Goal: Navigation & Orientation: Find specific page/section

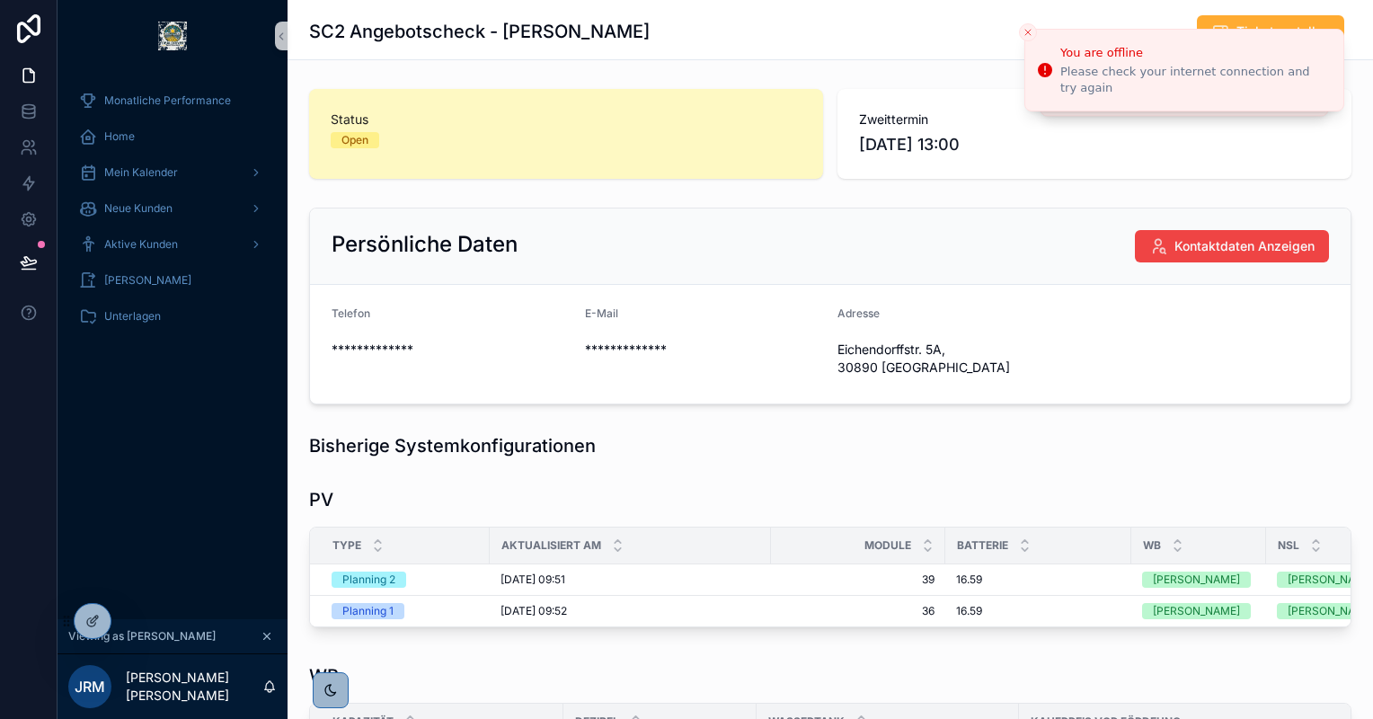
scroll to position [533, 0]
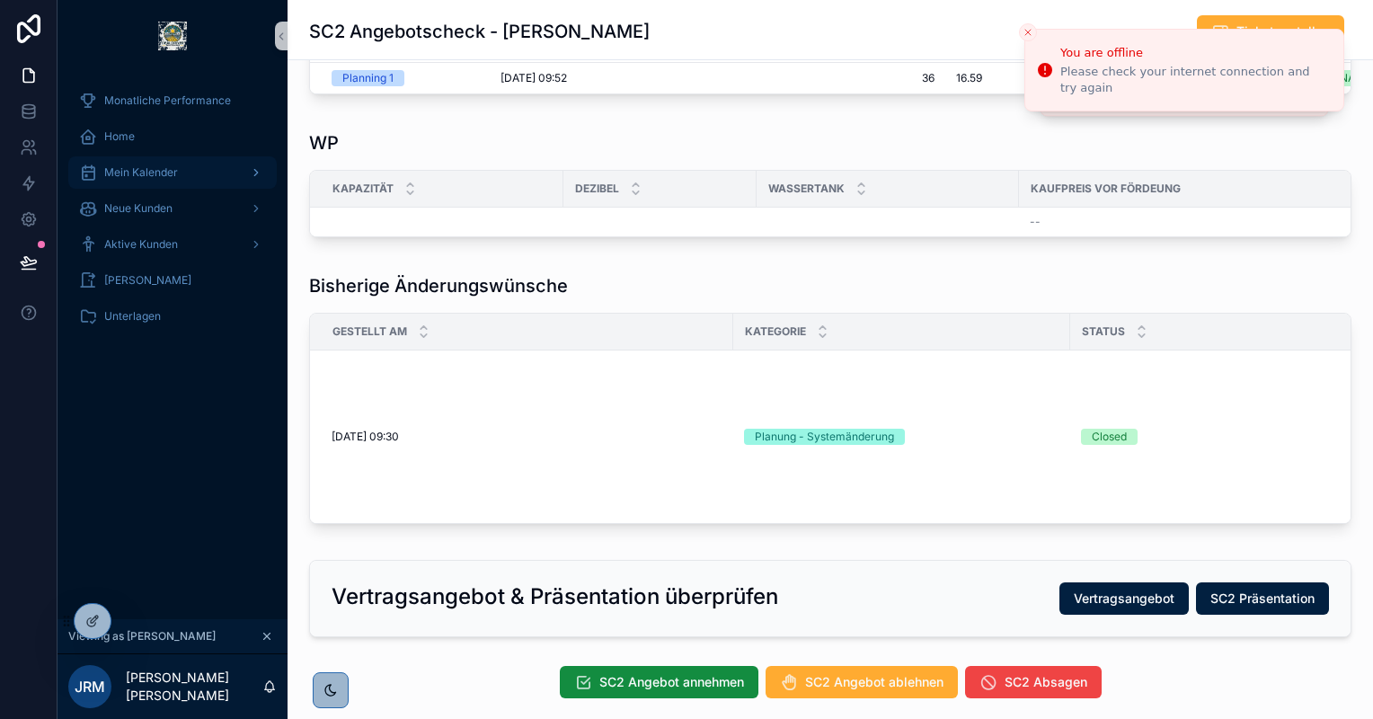
click at [188, 160] on div "Mein Kalender" at bounding box center [172, 172] width 187 height 29
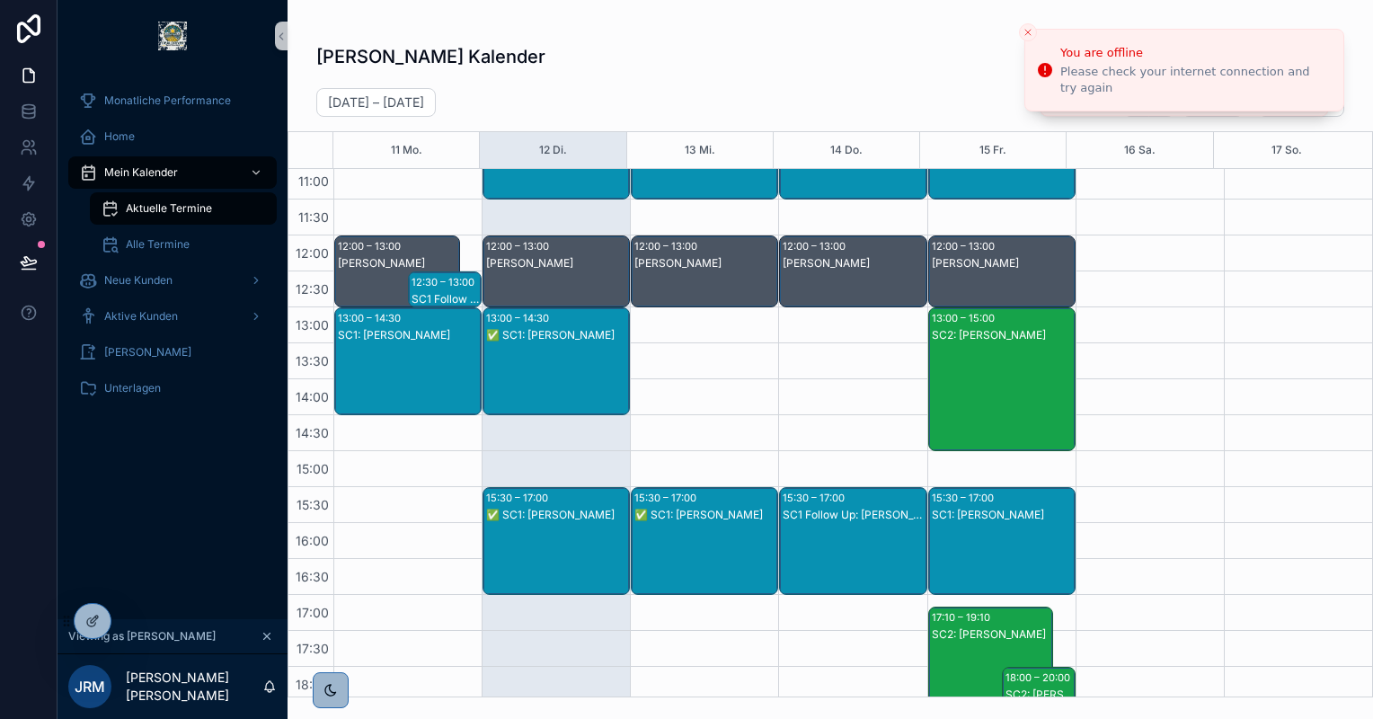
scroll to position [366, 0]
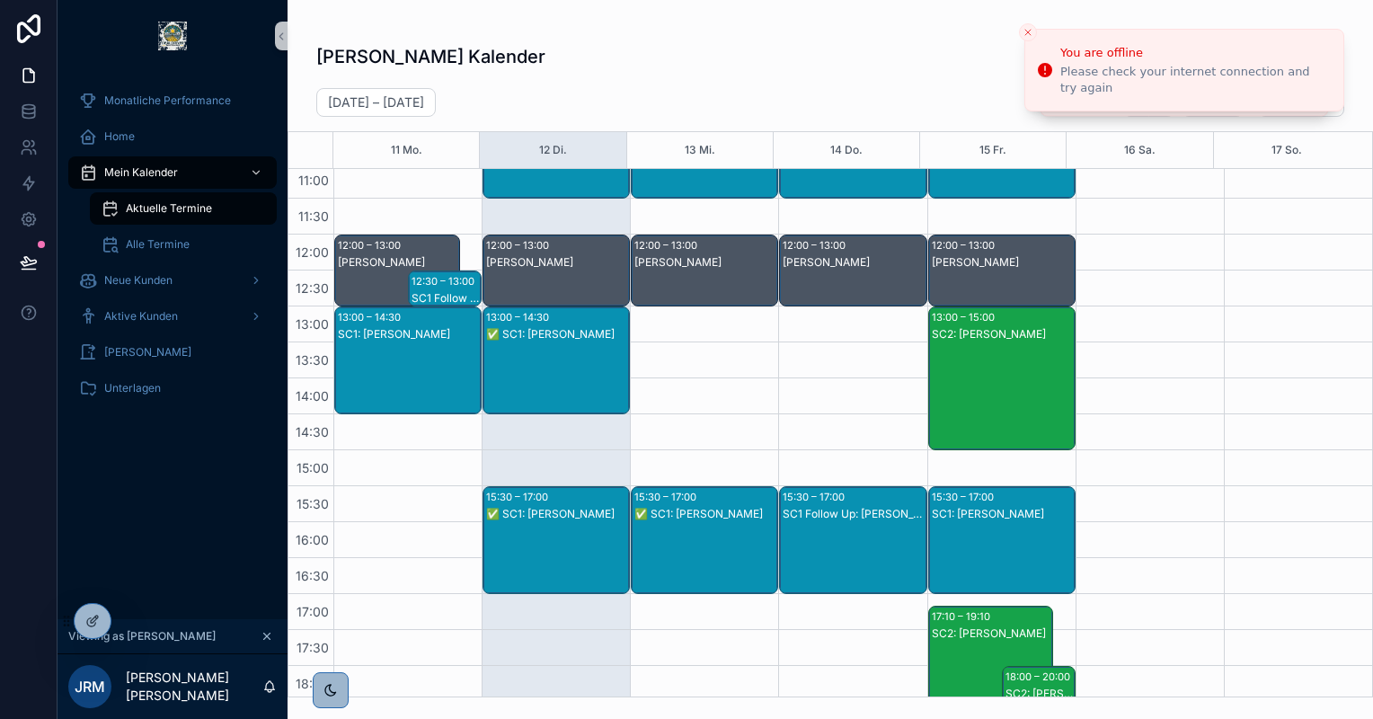
click at [701, 513] on div "✅ SC1: Ali ihsan Yükler" at bounding box center [705, 514] width 142 height 14
click at [694, 507] on div "✅ SC1: Ali ihsan Yükler" at bounding box center [705, 514] width 142 height 14
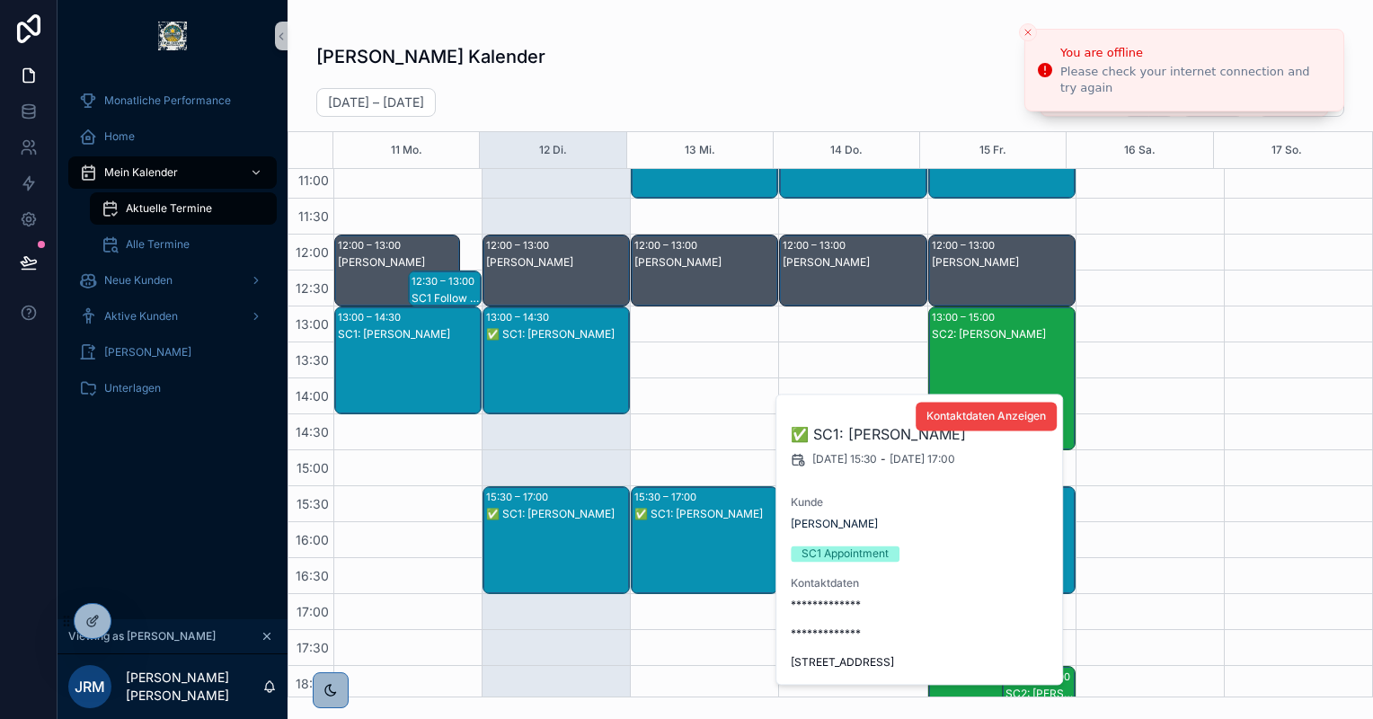
drag, startPoint x: 951, startPoint y: 436, endPoint x: 814, endPoint y: 438, distance: 137.5
click at [814, 438] on h2 "✅ SC1: Ali ihsan Yükler" at bounding box center [920, 434] width 259 height 22
copy h2 "SC1: Ali ihsan Yükler"
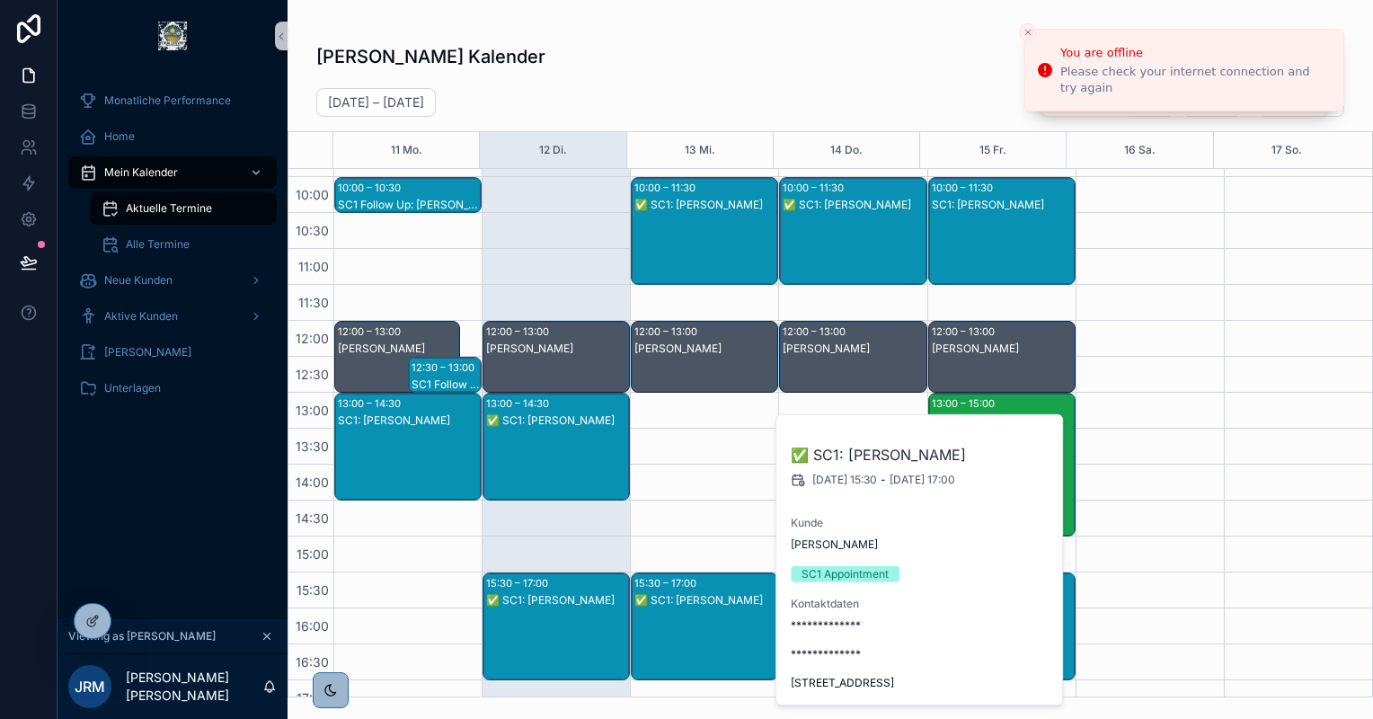
scroll to position [280, 0]
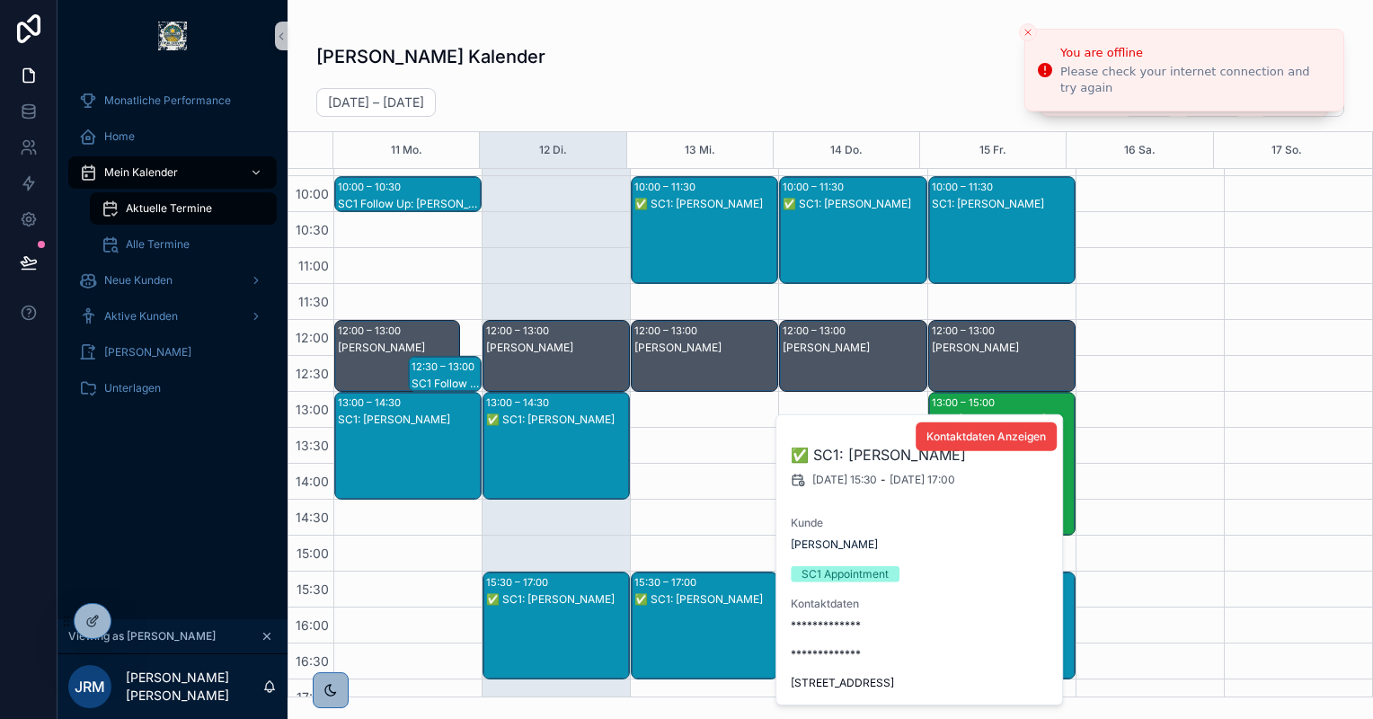
drag, startPoint x: 941, startPoint y: 680, endPoint x: 786, endPoint y: 673, distance: 155.6
click at [786, 673] on div "**********" at bounding box center [919, 559] width 287 height 289
click at [922, 682] on span "Am Krüllberg 12, 31609 Balge" at bounding box center [920, 683] width 259 height 14
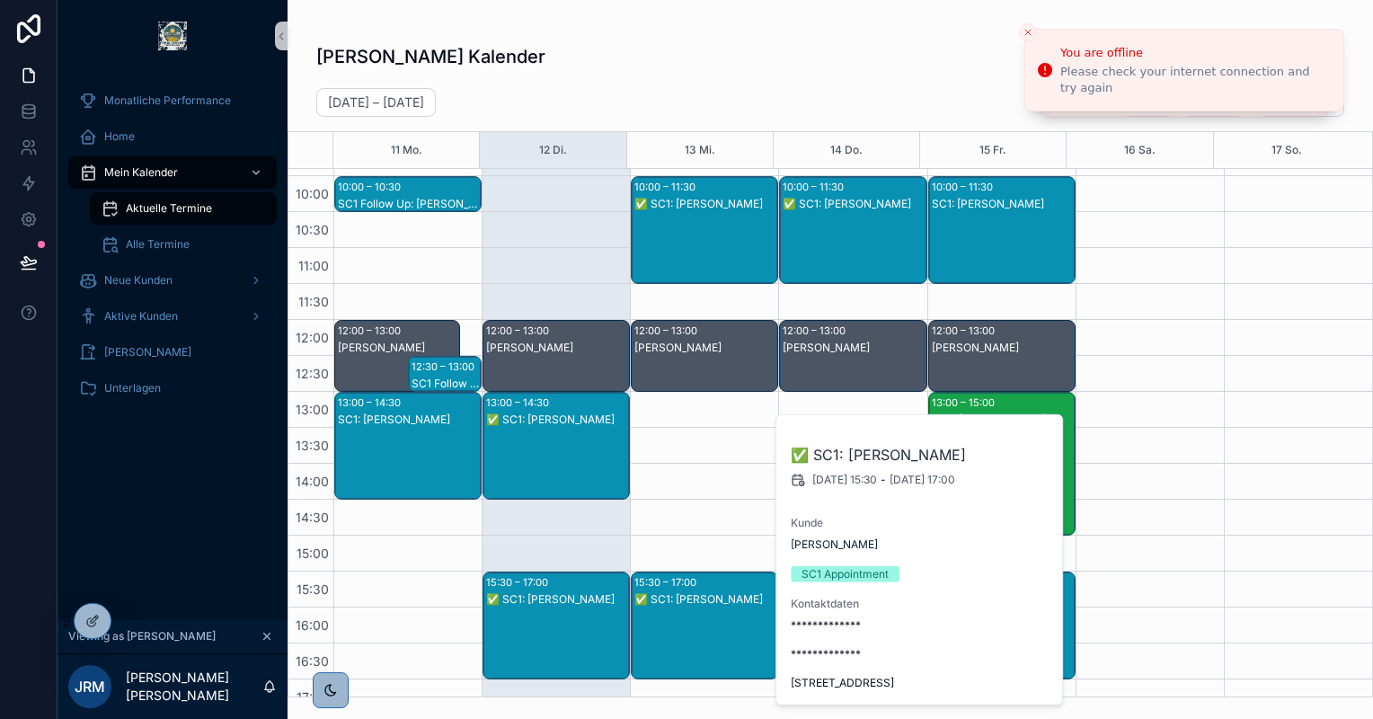
click at [916, 44] on div "Jose Rubiano Mora's Kalender Urlaub Anfragen" at bounding box center [830, 57] width 1028 height 34
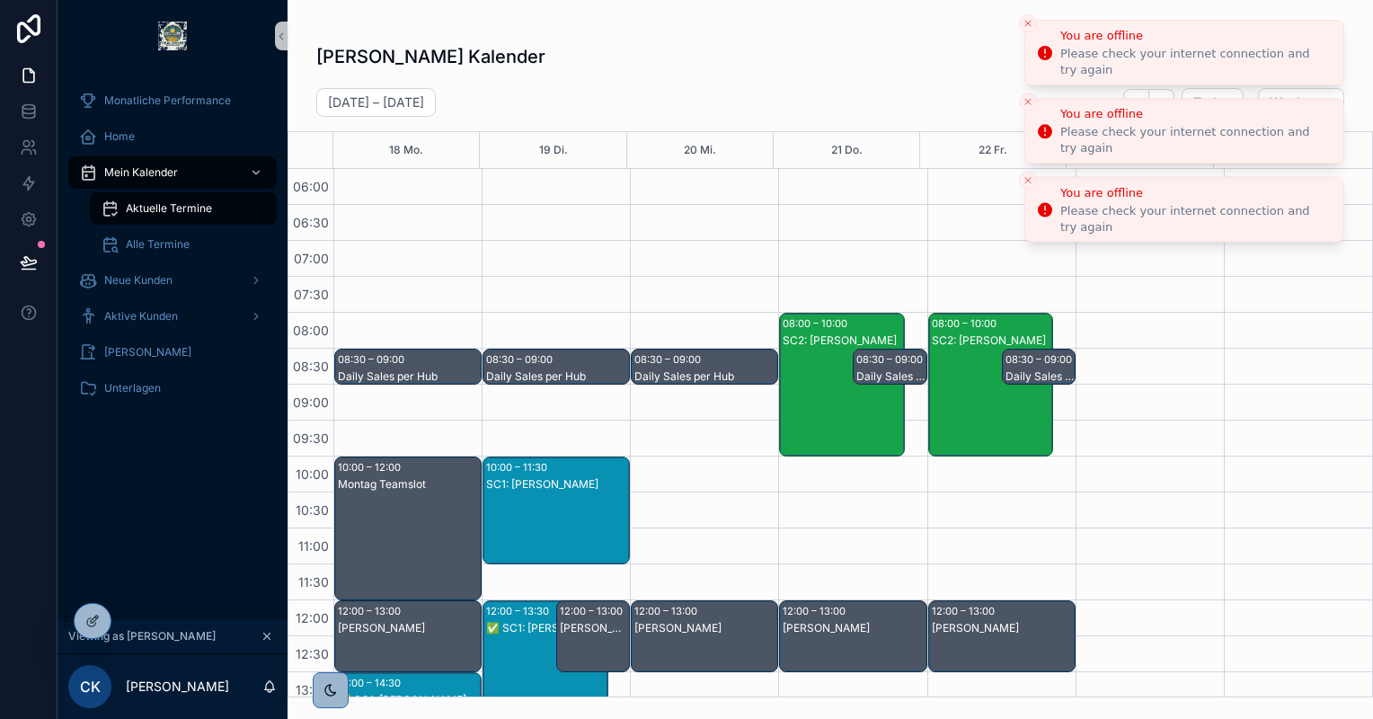
click at [1027, 26] on icon "Close toast" at bounding box center [1027, 23] width 11 height 11
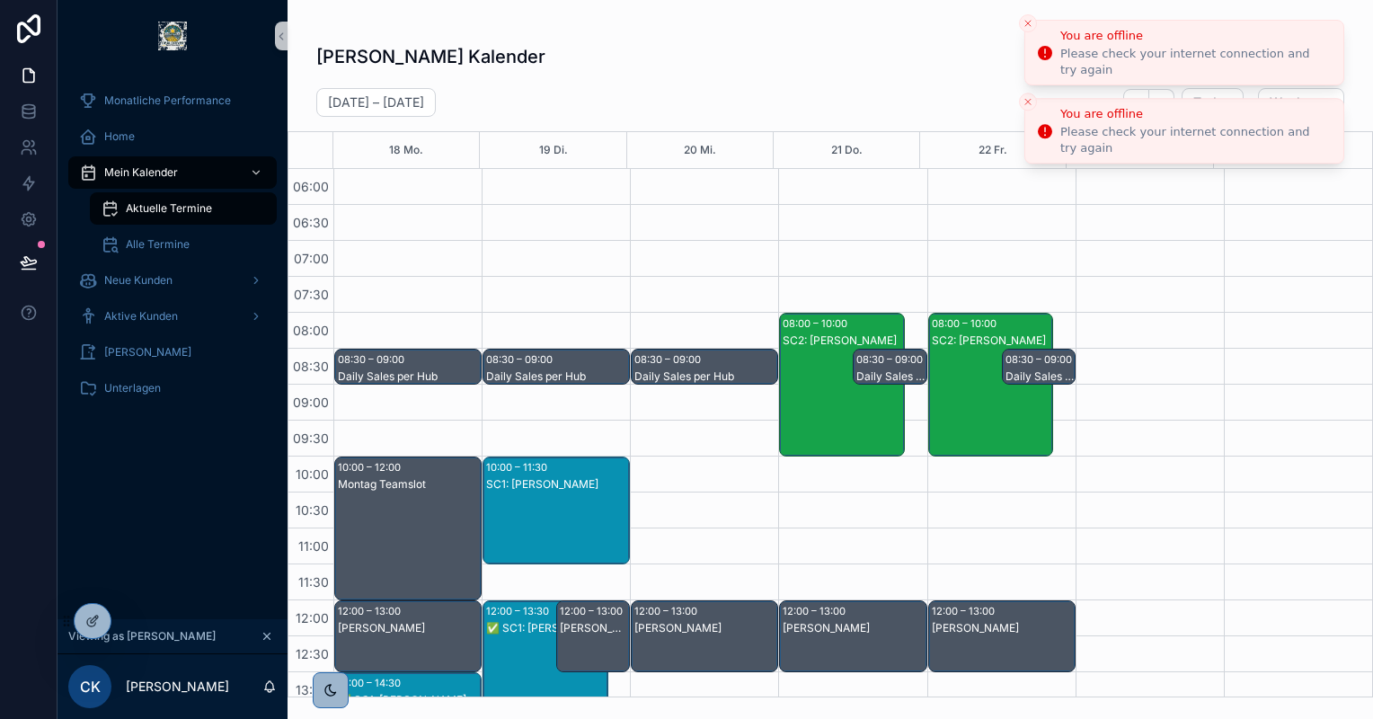
click at [1027, 26] on icon "Close toast" at bounding box center [1027, 23] width 11 height 11
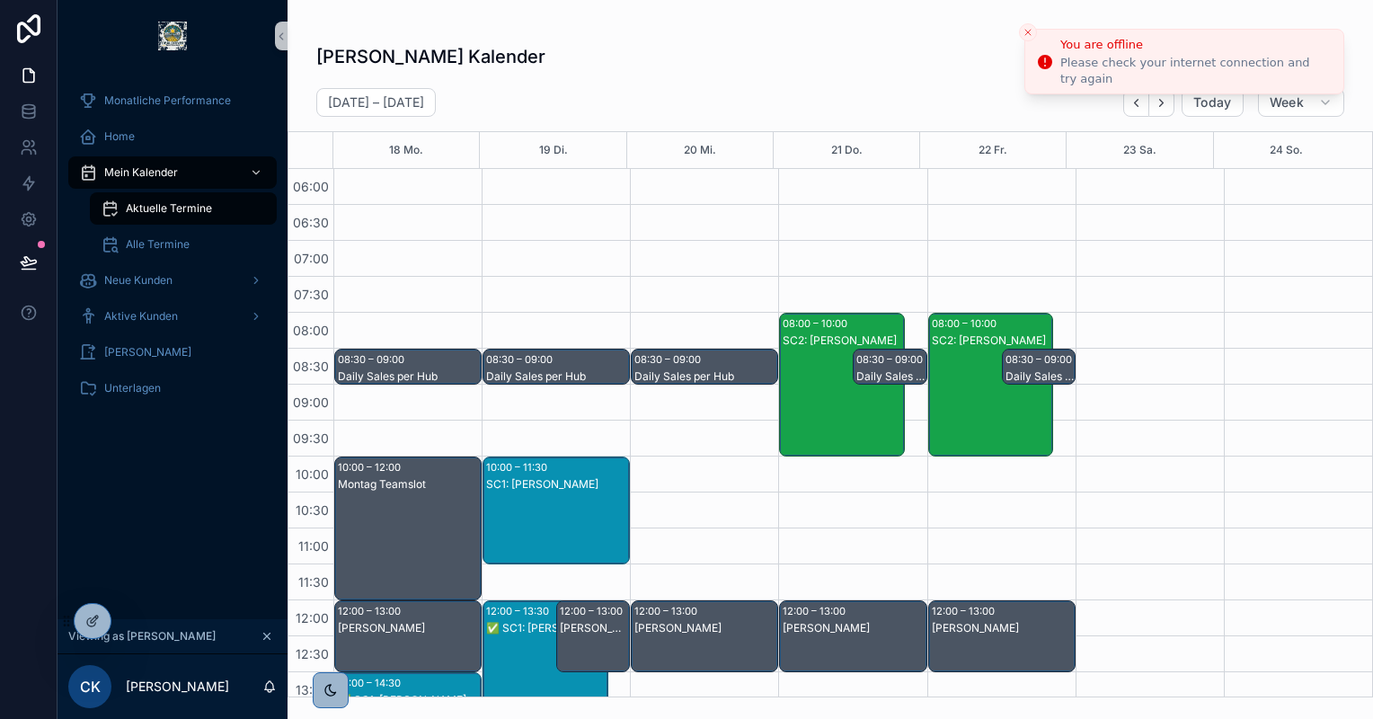
click at [1027, 27] on icon "Close toast" at bounding box center [1027, 32] width 11 height 11
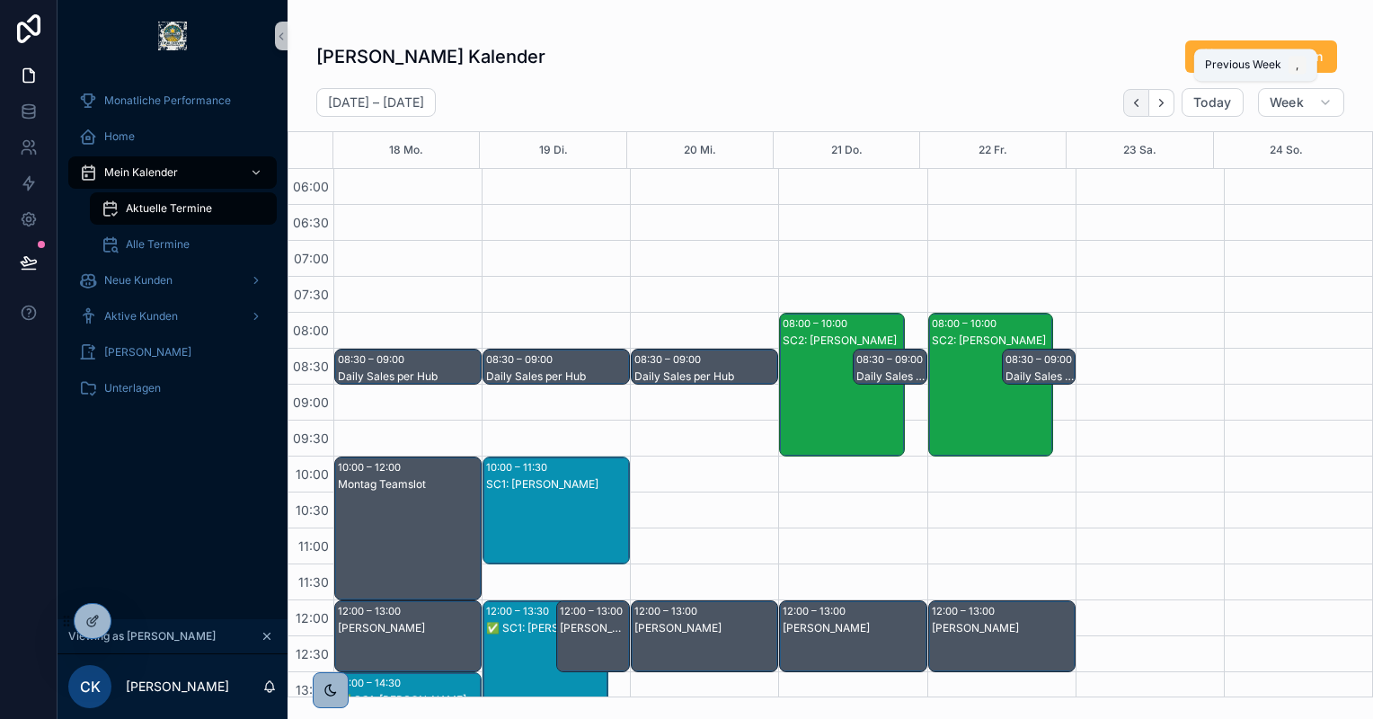
click at [1128, 101] on button "Back" at bounding box center [1136, 103] width 26 height 28
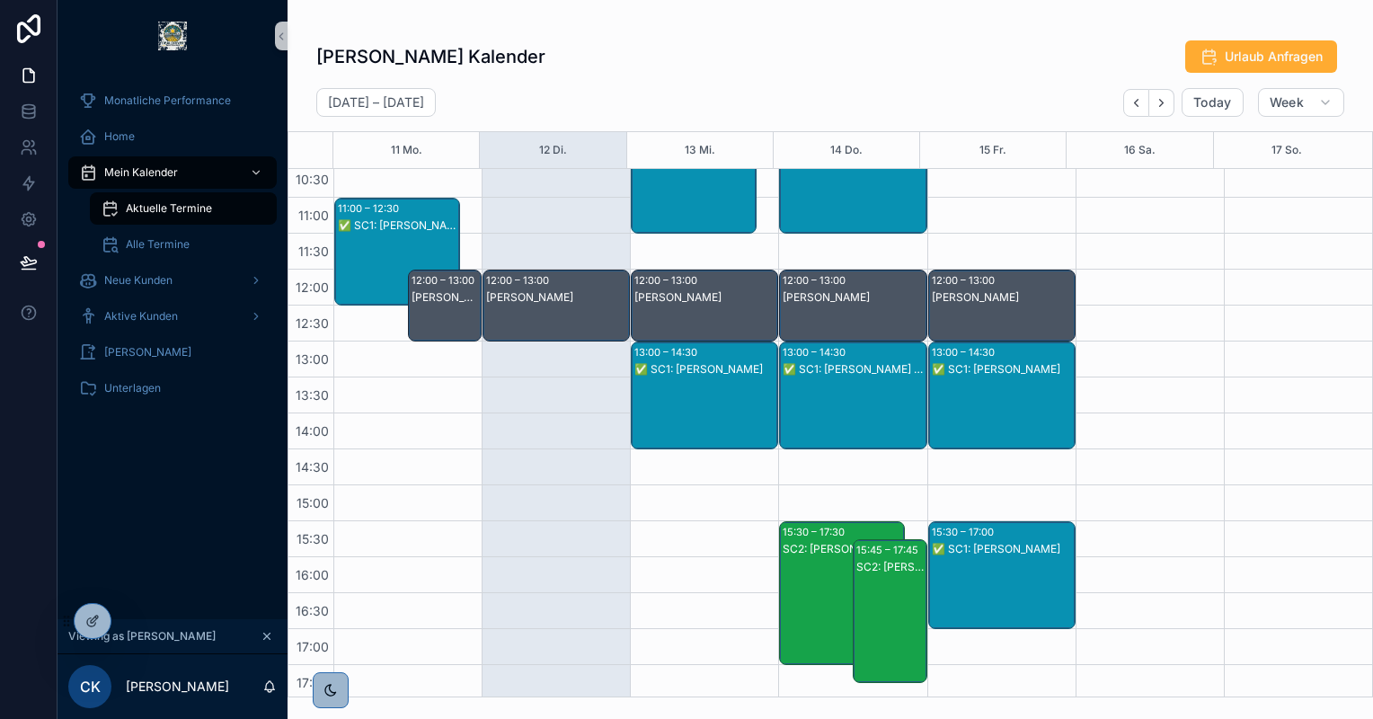
scroll to position [180, 0]
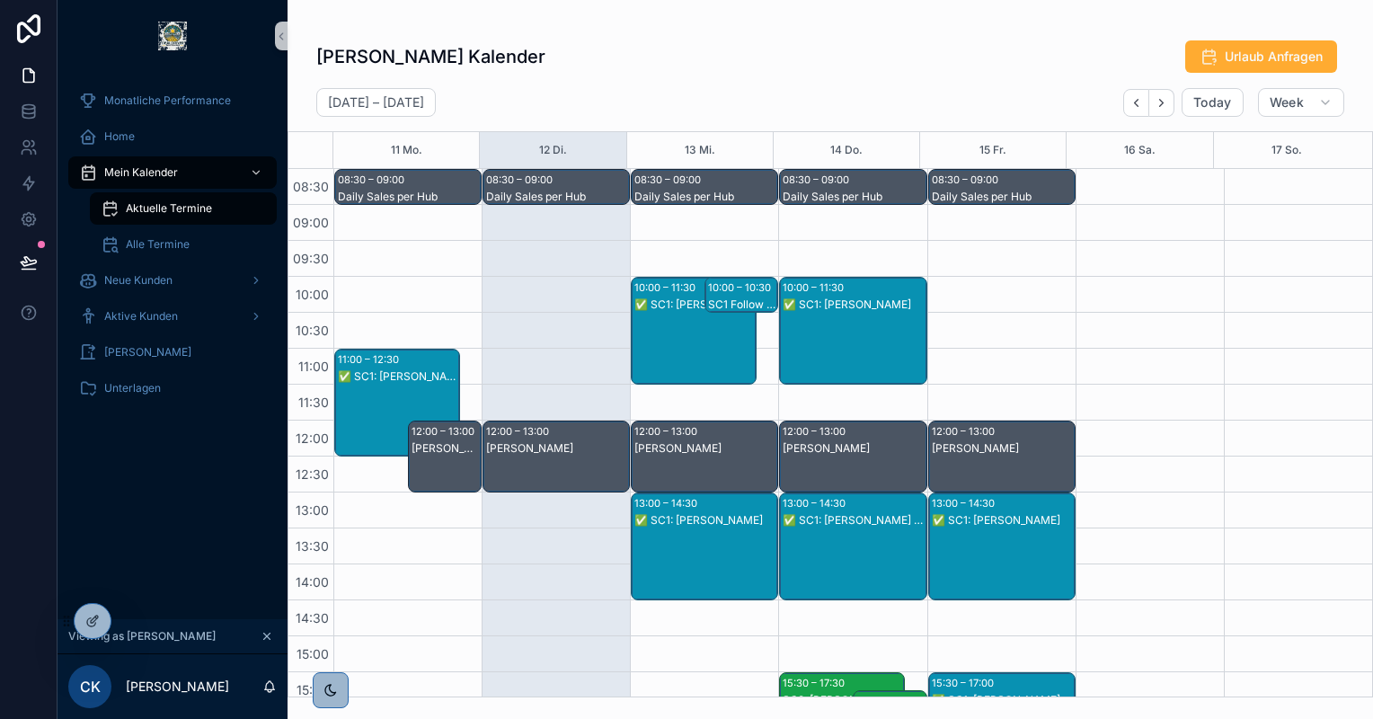
click at [698, 524] on div "✅ SC1: [PERSON_NAME]" at bounding box center [705, 520] width 142 height 14
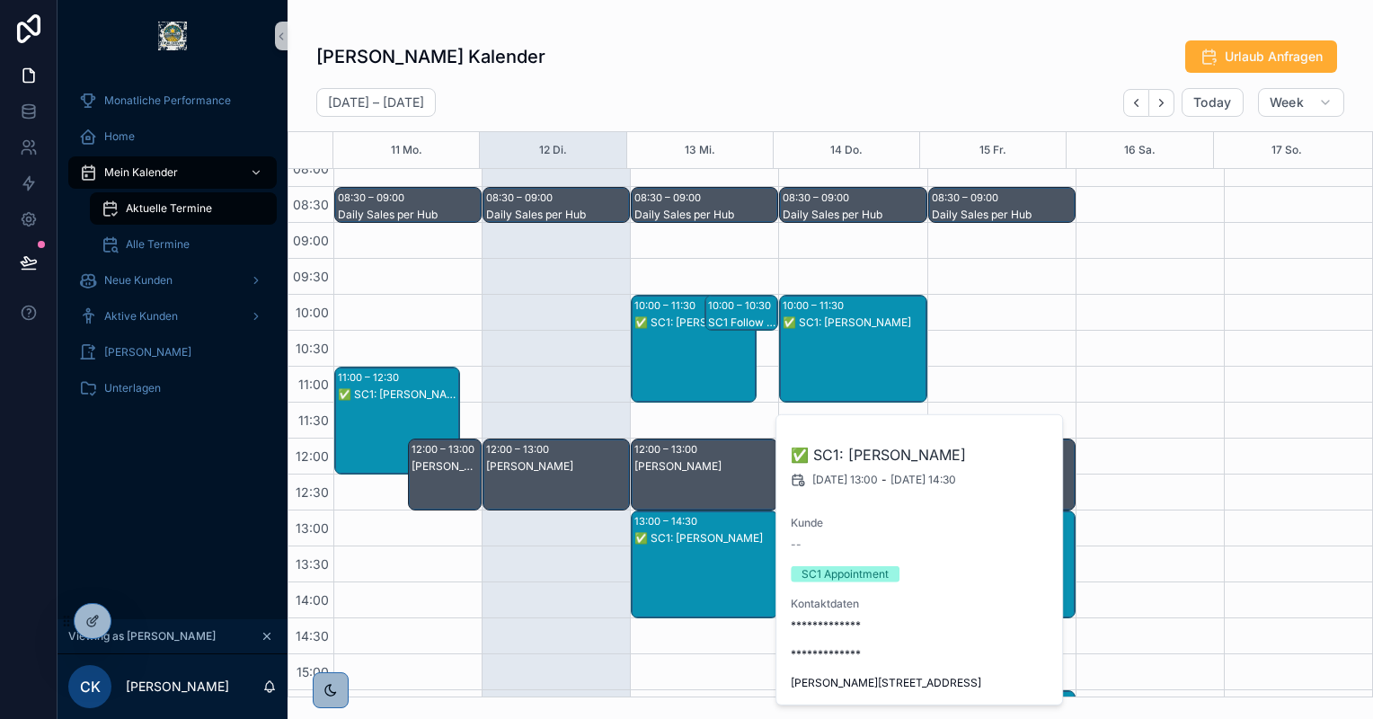
scroll to position [162, 0]
click at [683, 328] on div "✅ SC1: [PERSON_NAME]" at bounding box center [694, 322] width 120 height 14
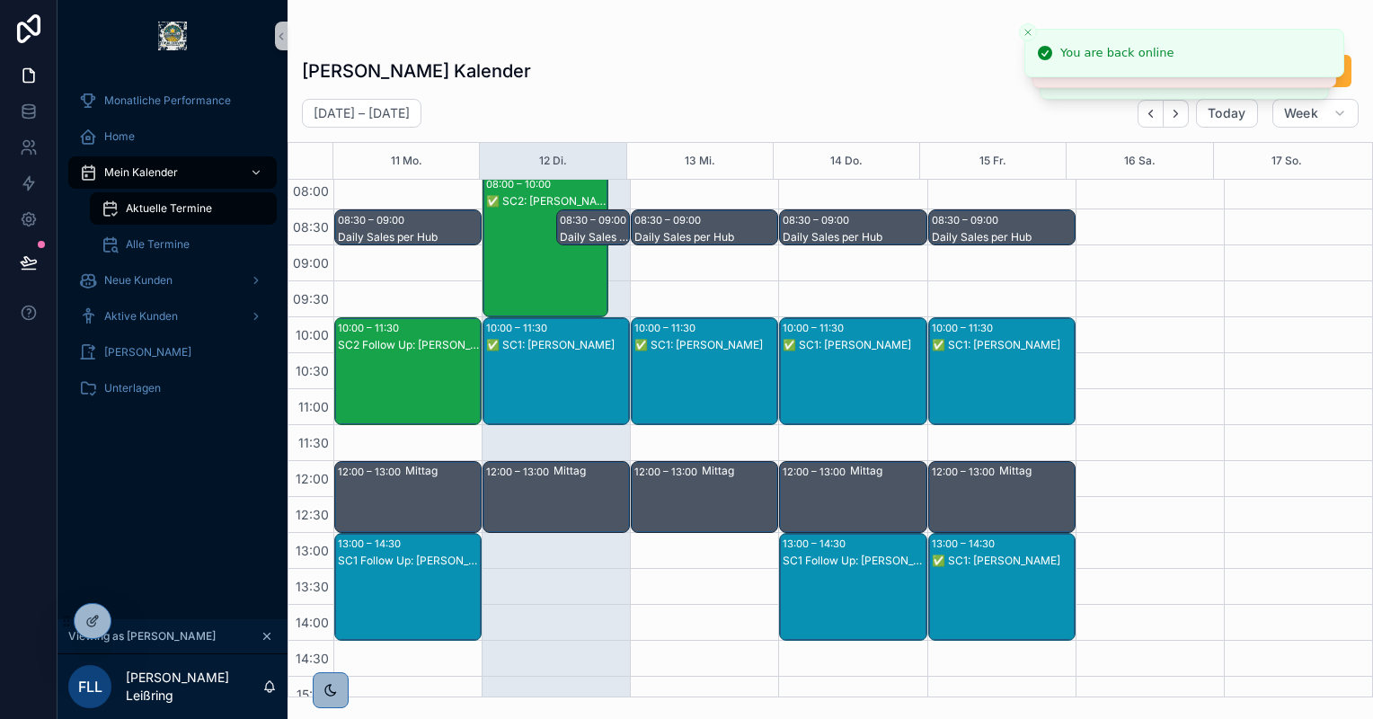
scroll to position [183, 0]
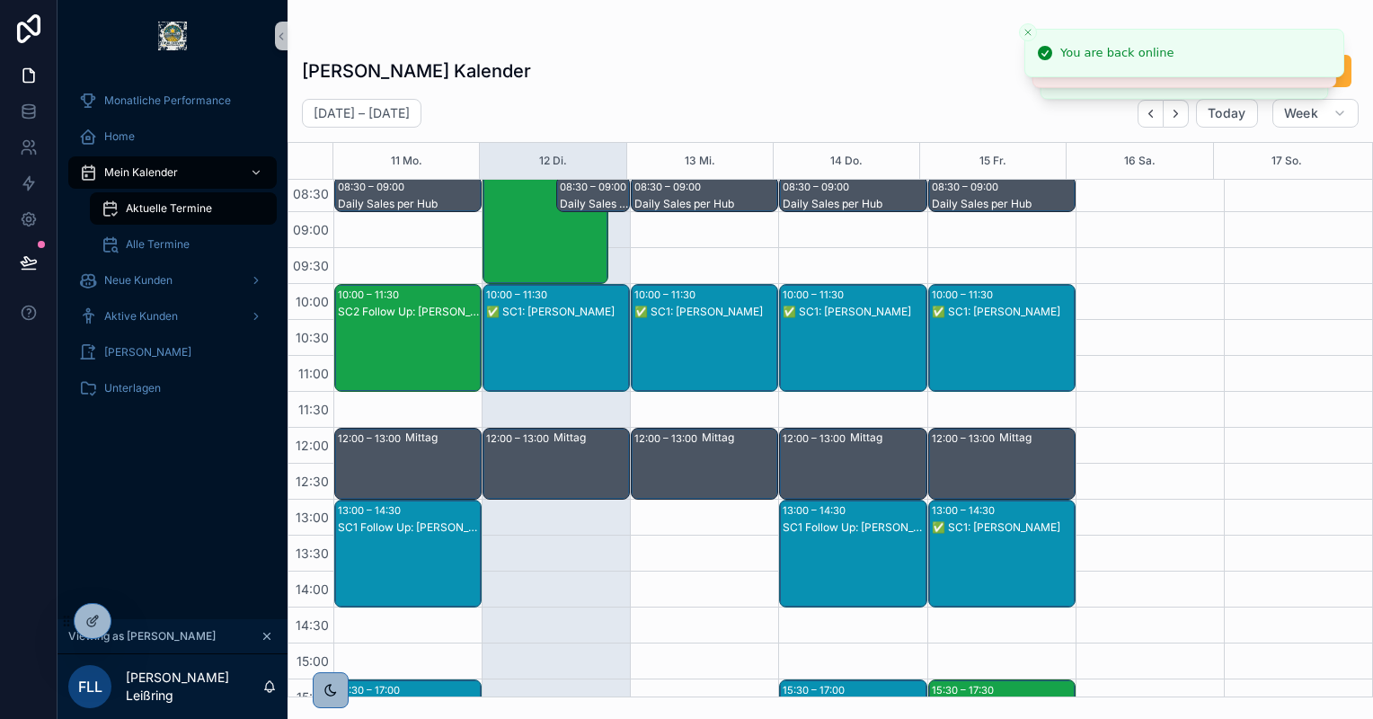
click at [686, 311] on div "✅ SC1: Michael Urbasek" at bounding box center [705, 312] width 142 height 14
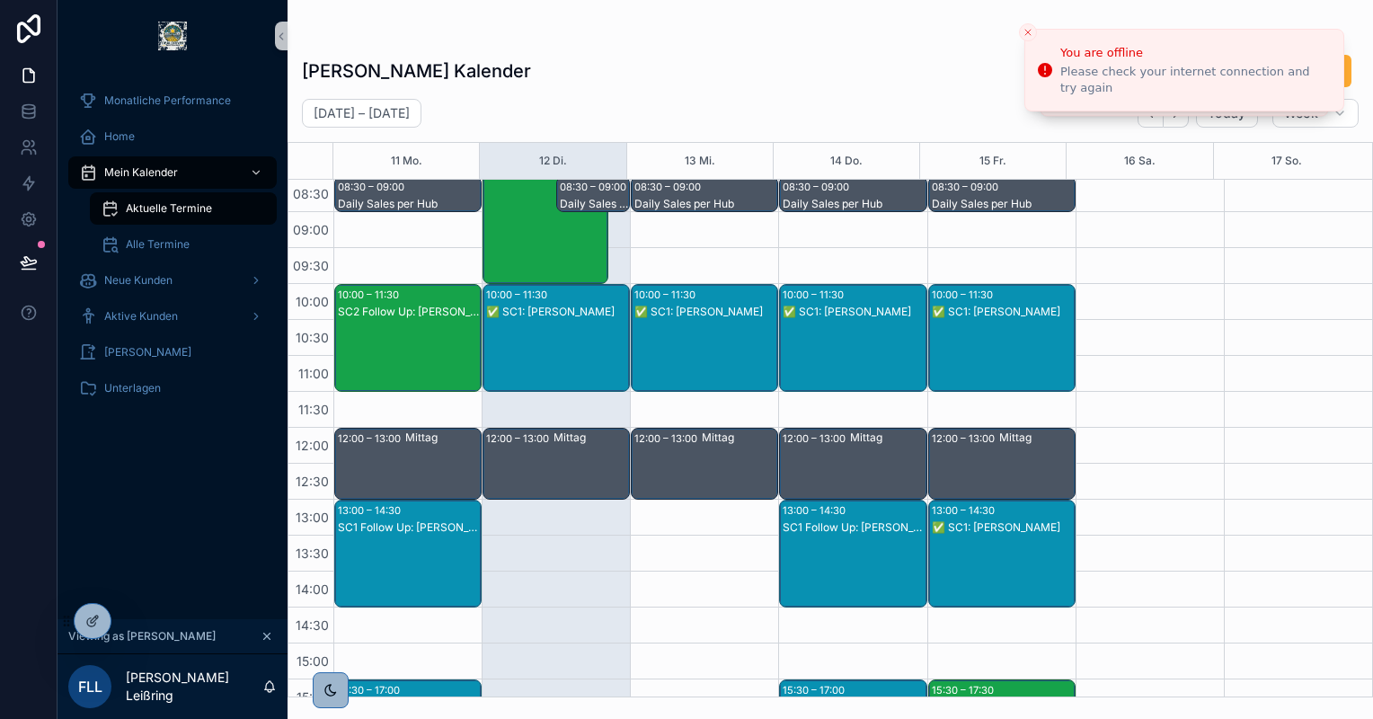
click at [711, 315] on div "✅ SC1: Michael Urbasek" at bounding box center [705, 312] width 142 height 14
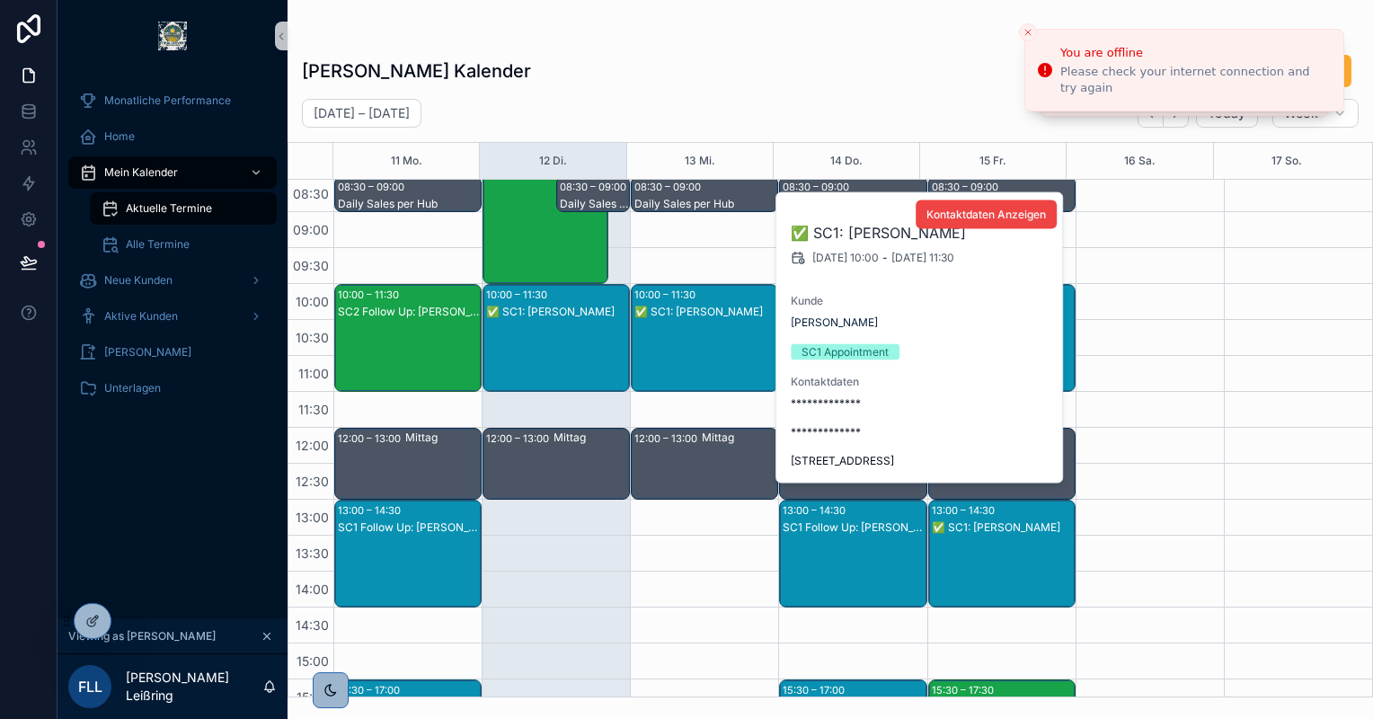
drag, startPoint x: 1031, startPoint y: 460, endPoint x: 788, endPoint y: 462, distance: 243.5
click at [788, 462] on div "**********" at bounding box center [919, 337] width 287 height 289
copy span "Salzdahlumer Str. 317e, 38126 Braunschweig"
click at [762, 108] on div "August 11 – 17 Today Week" at bounding box center [829, 113] width 1085 height 29
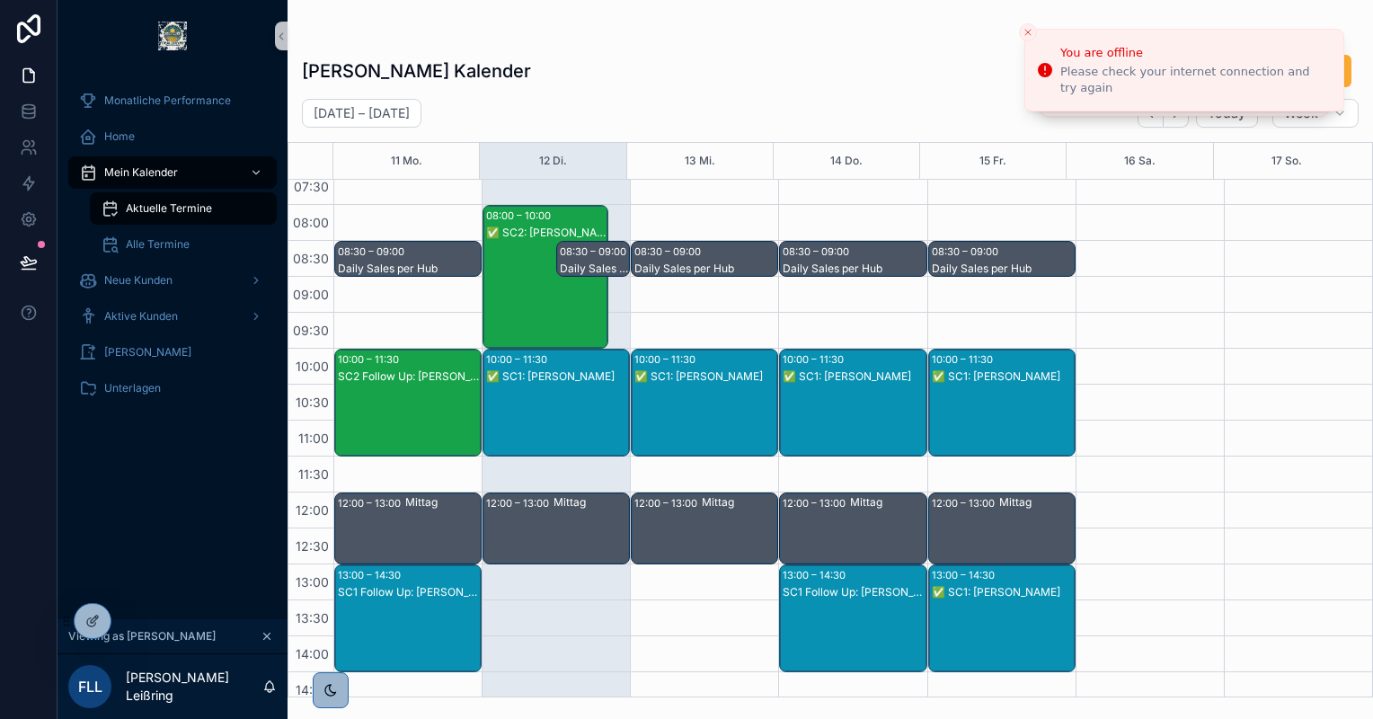
scroll to position [119, 0]
click at [703, 370] on div "✅ SC1: Michael Urbasek" at bounding box center [705, 376] width 142 height 14
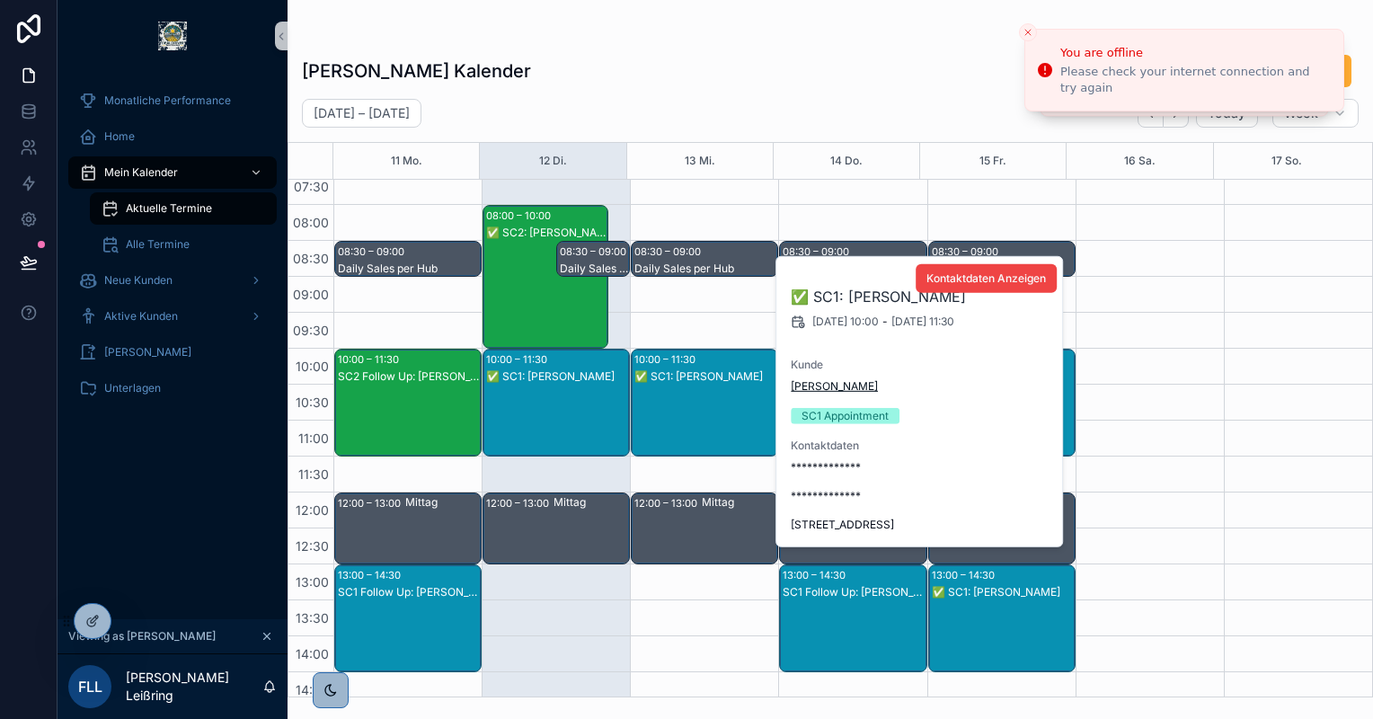
click at [844, 381] on span "Michael Urbasek" at bounding box center [834, 386] width 87 height 14
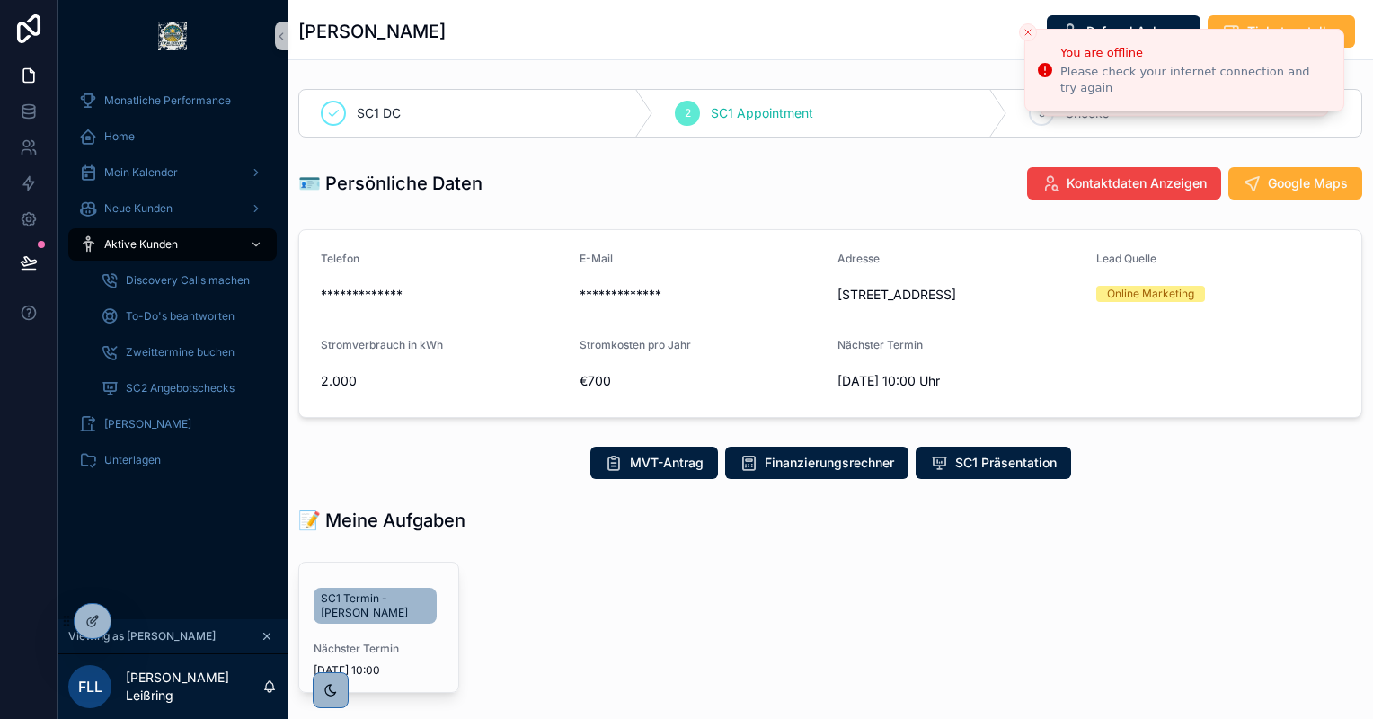
scroll to position [190, 0]
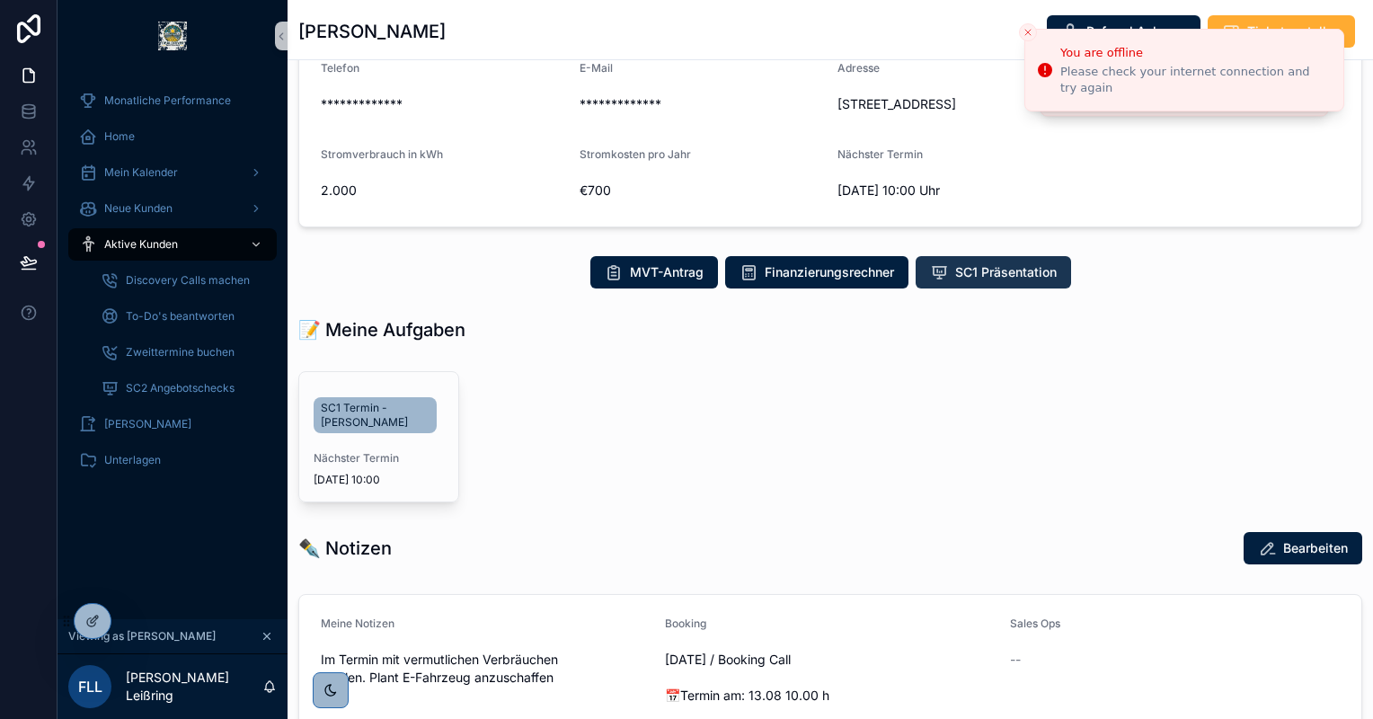
click at [940, 281] on icon "scrollable content" at bounding box center [939, 272] width 18 height 18
